Goal: Check status: Check status

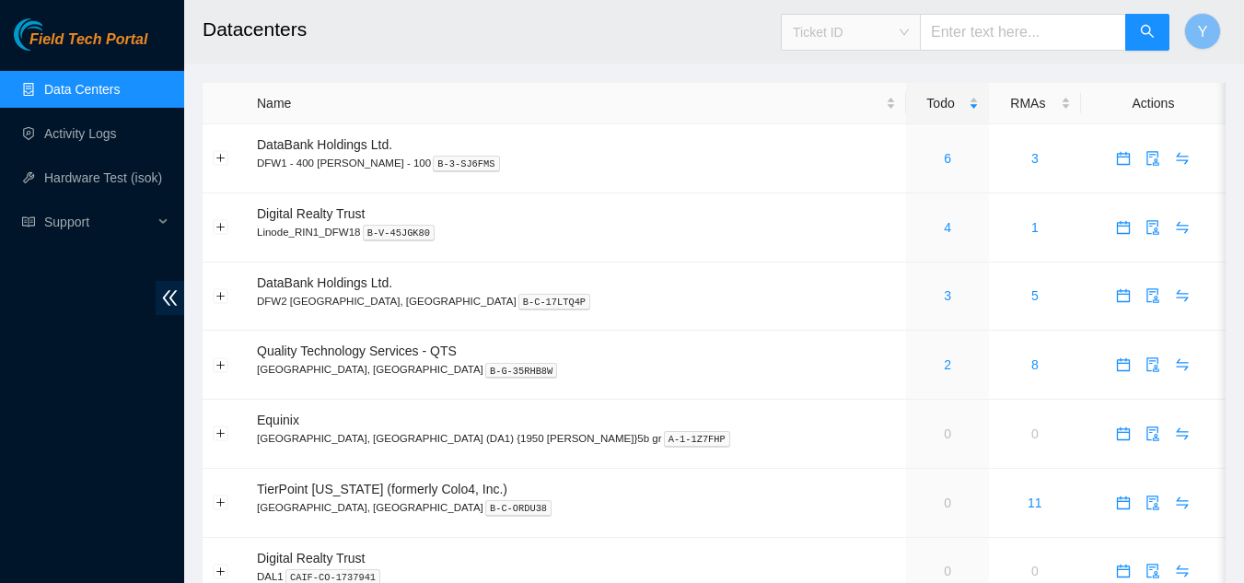
click at [909, 33] on span "Ticket ID" at bounding box center [851, 32] width 116 height 28
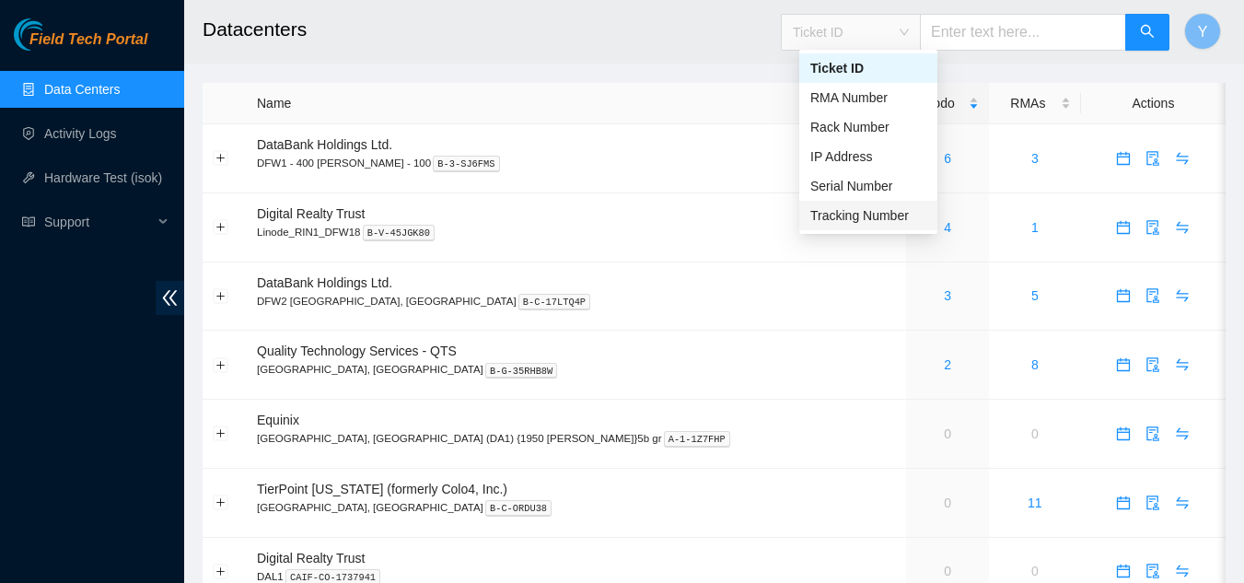
click at [847, 217] on div "Tracking Number" at bounding box center [868, 215] width 116 height 20
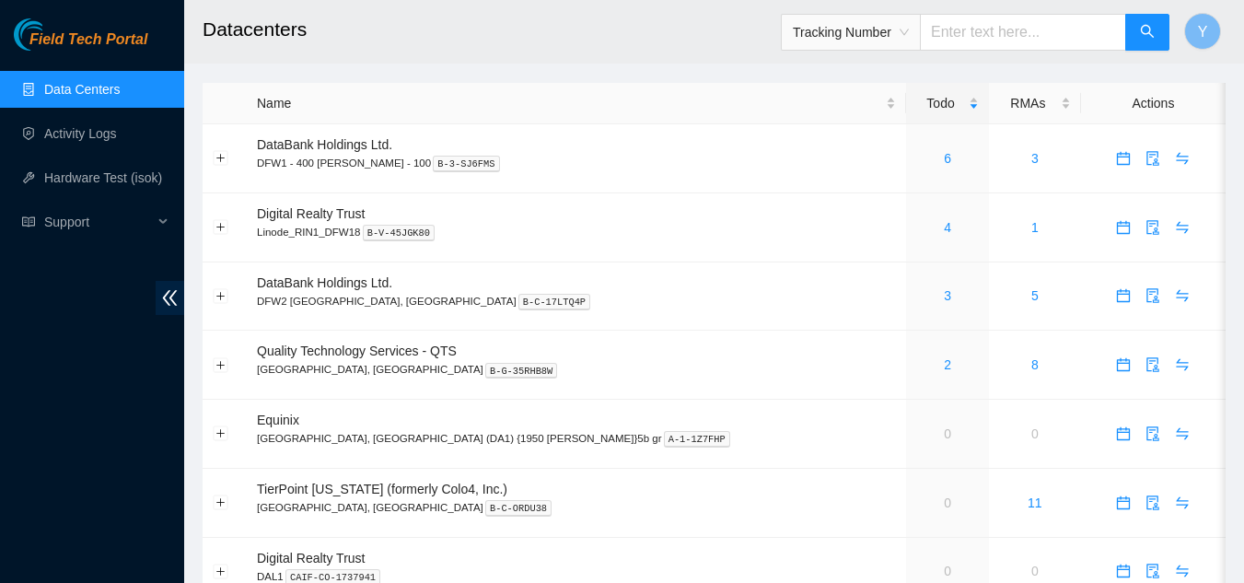
click at [1002, 42] on input "text" at bounding box center [1023, 32] width 206 height 37
click at [1001, 41] on input "73926365" at bounding box center [1023, 32] width 206 height 37
type input "739263600555"
click at [1150, 37] on icon "search" at bounding box center [1147, 31] width 15 height 15
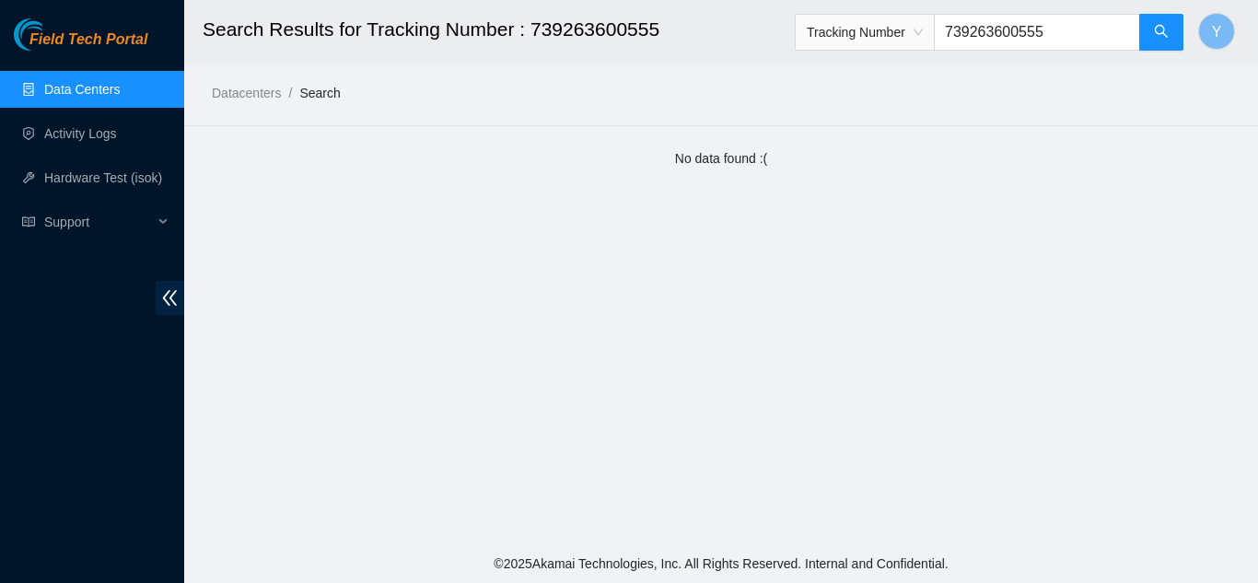
click at [61, 82] on link "Data Centers" at bounding box center [82, 89] width 76 height 15
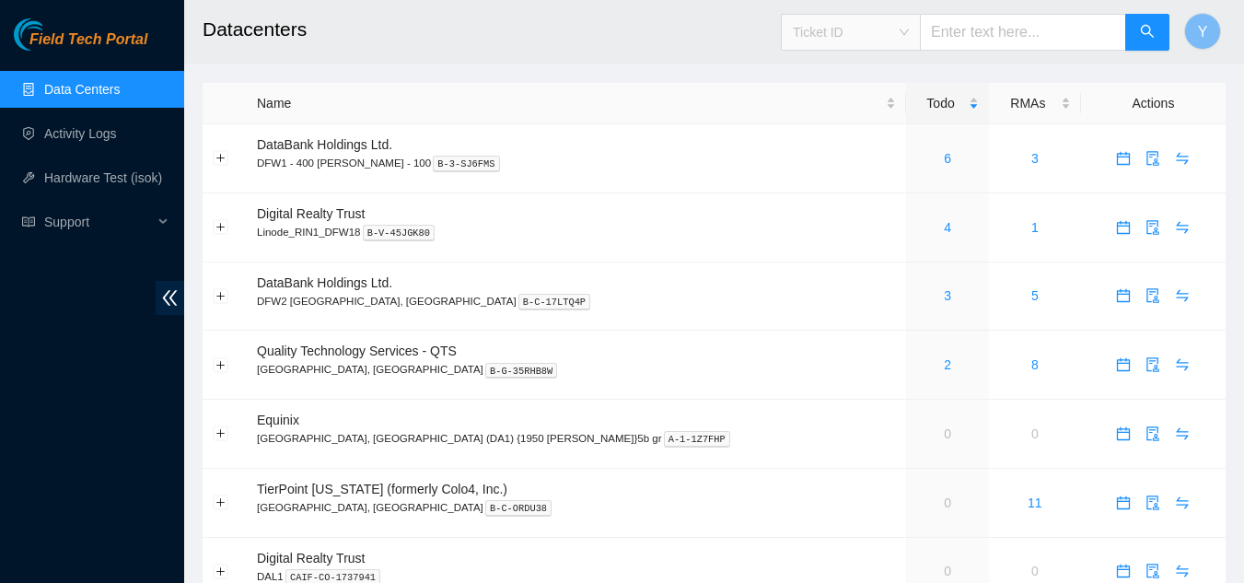
click at [909, 28] on span "Ticket ID" at bounding box center [851, 32] width 116 height 28
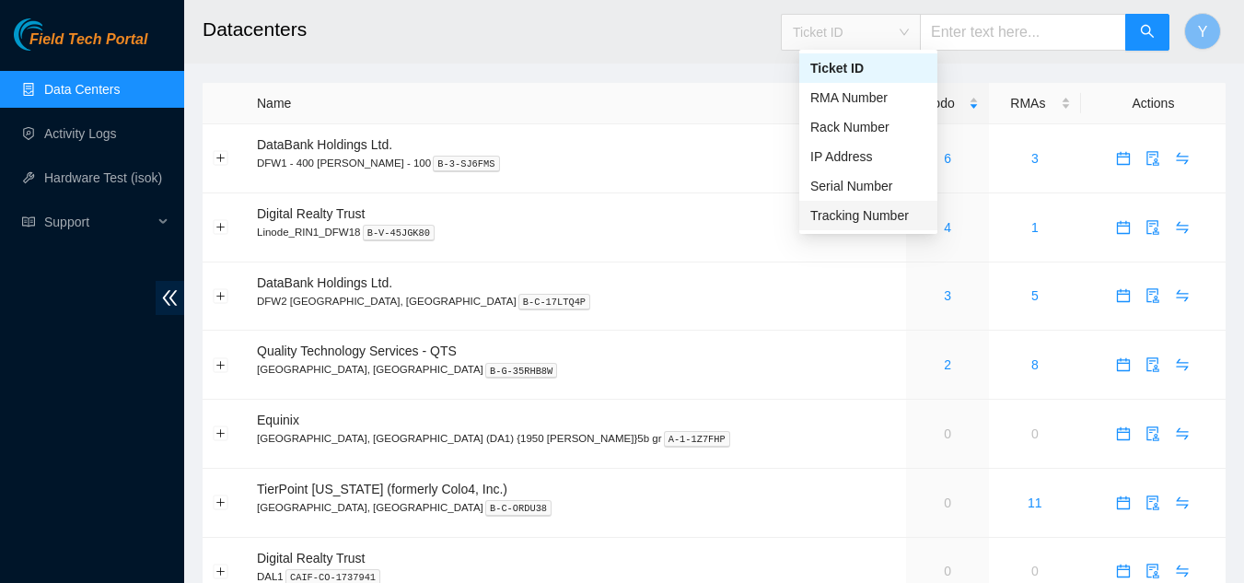
click at [879, 215] on div "Tracking Number" at bounding box center [868, 215] width 116 height 20
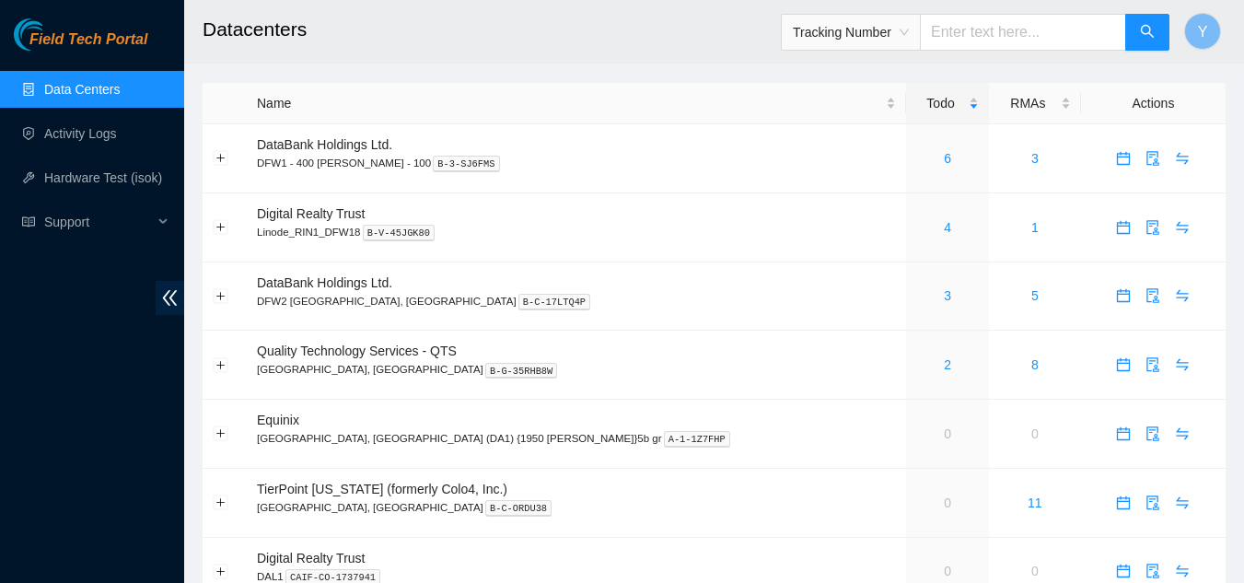
click at [961, 36] on input "text" at bounding box center [1023, 32] width 206 height 37
type input "463470055503"
click at [1137, 29] on button "button" at bounding box center [1147, 32] width 44 height 37
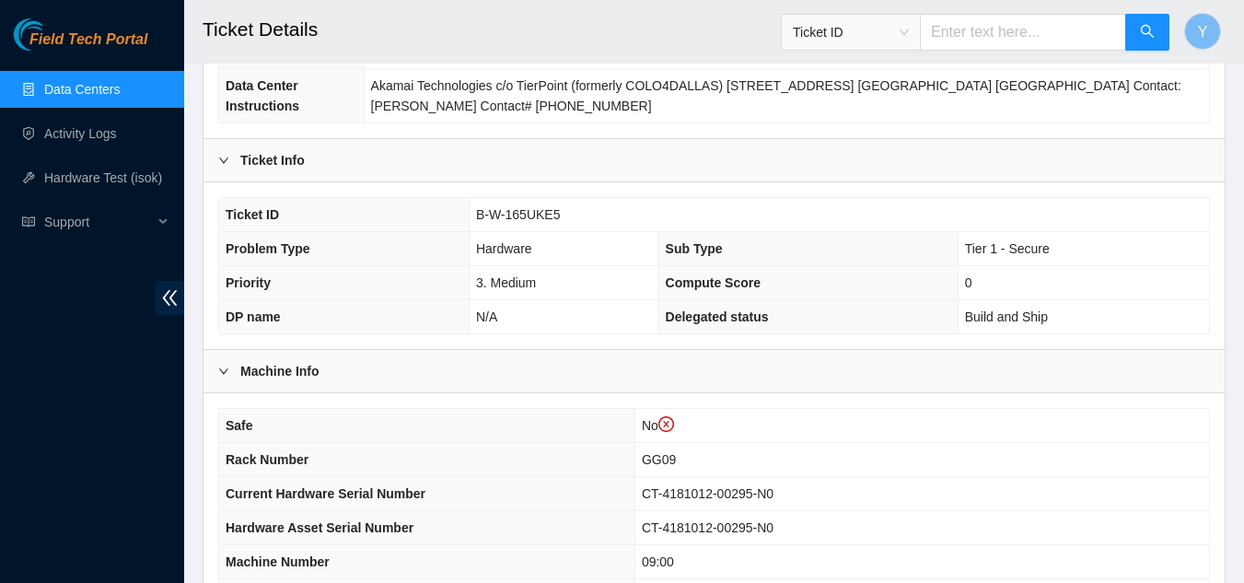
scroll to position [368, 0]
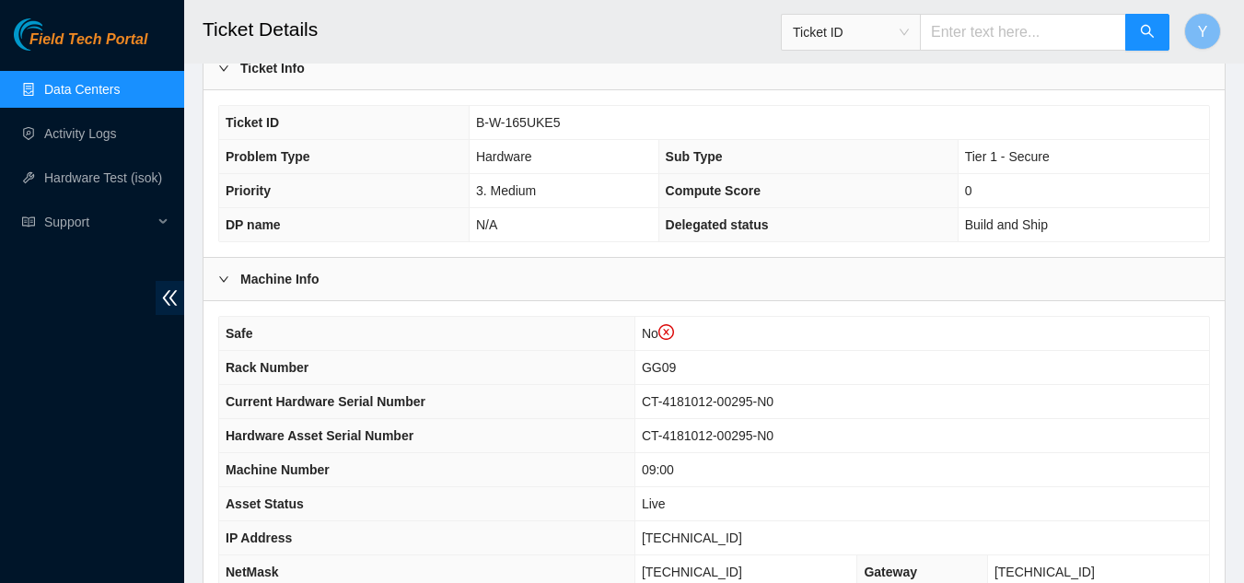
click at [120, 85] on link "Data Centers" at bounding box center [82, 89] width 76 height 15
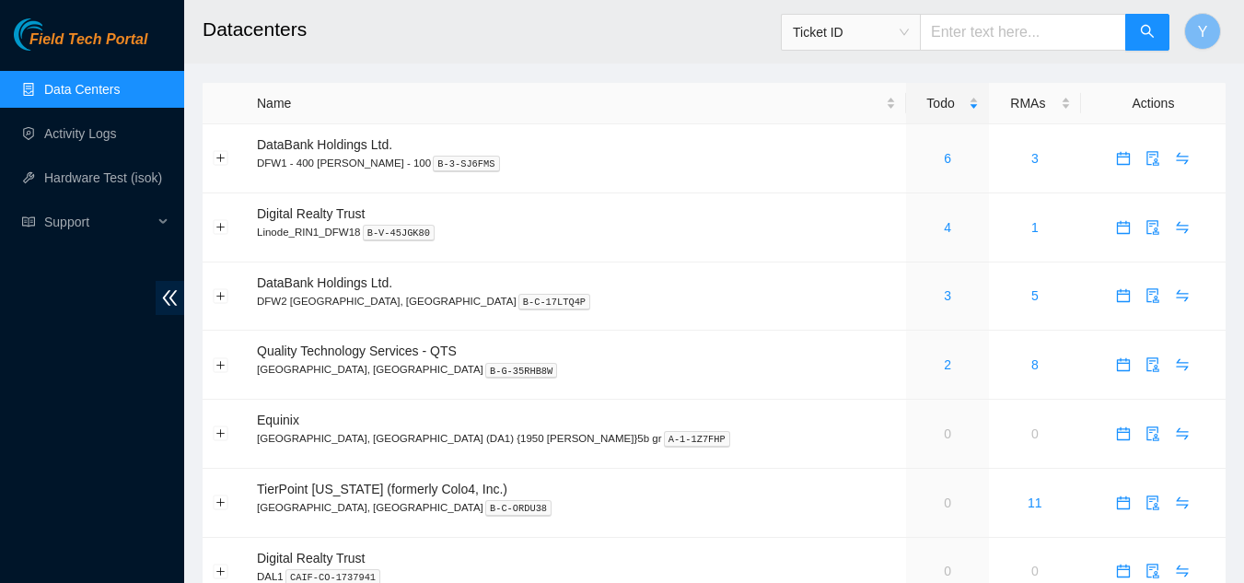
click at [86, 97] on link "Data Centers" at bounding box center [82, 89] width 76 height 15
